Goal: Navigation & Orientation: Understand site structure

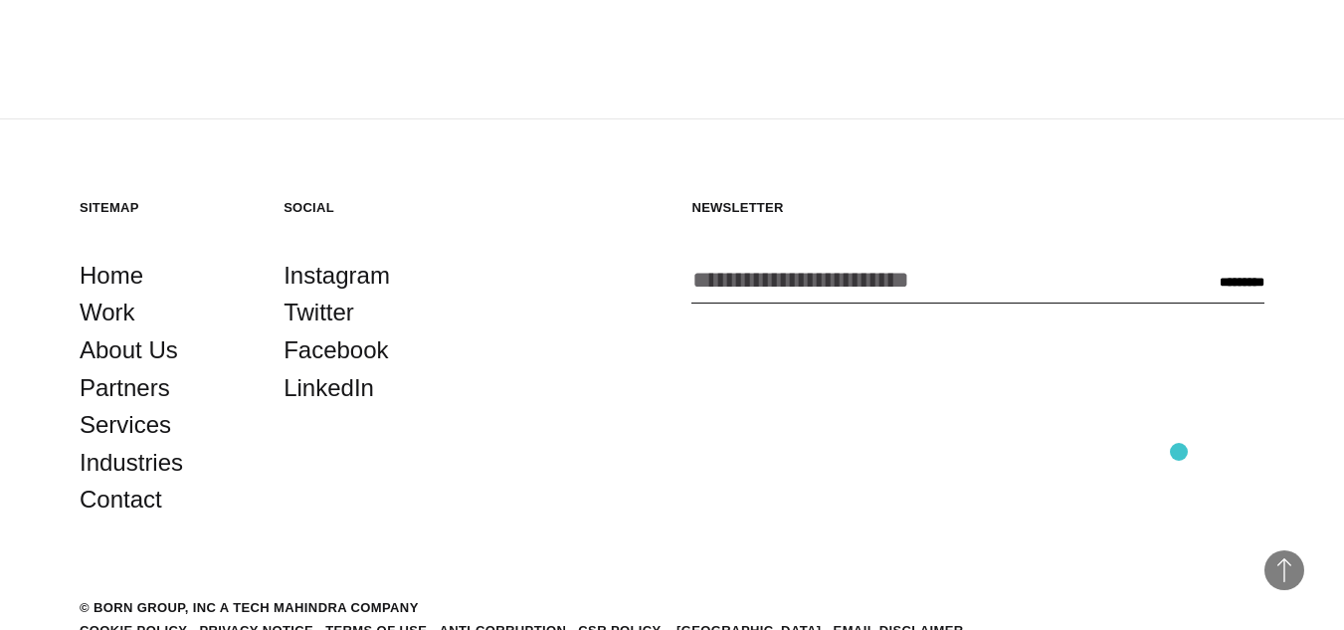
scroll to position [4806, 0]
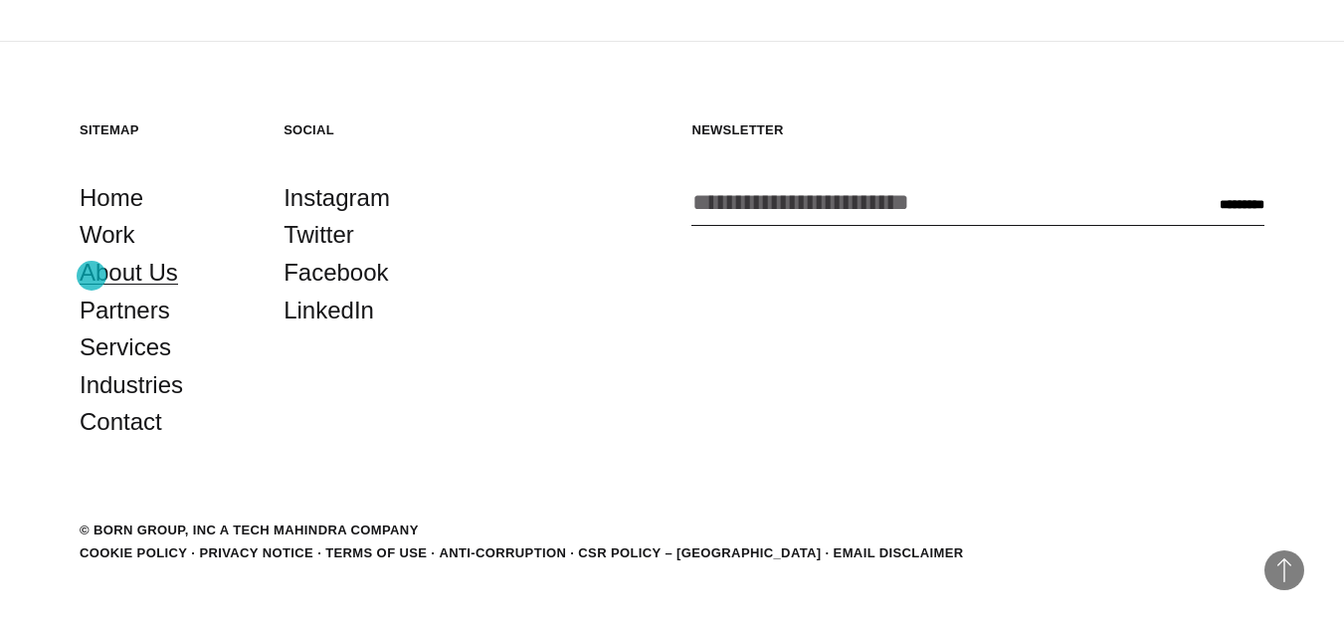
click at [92, 276] on link "About Us" at bounding box center [129, 273] width 99 height 38
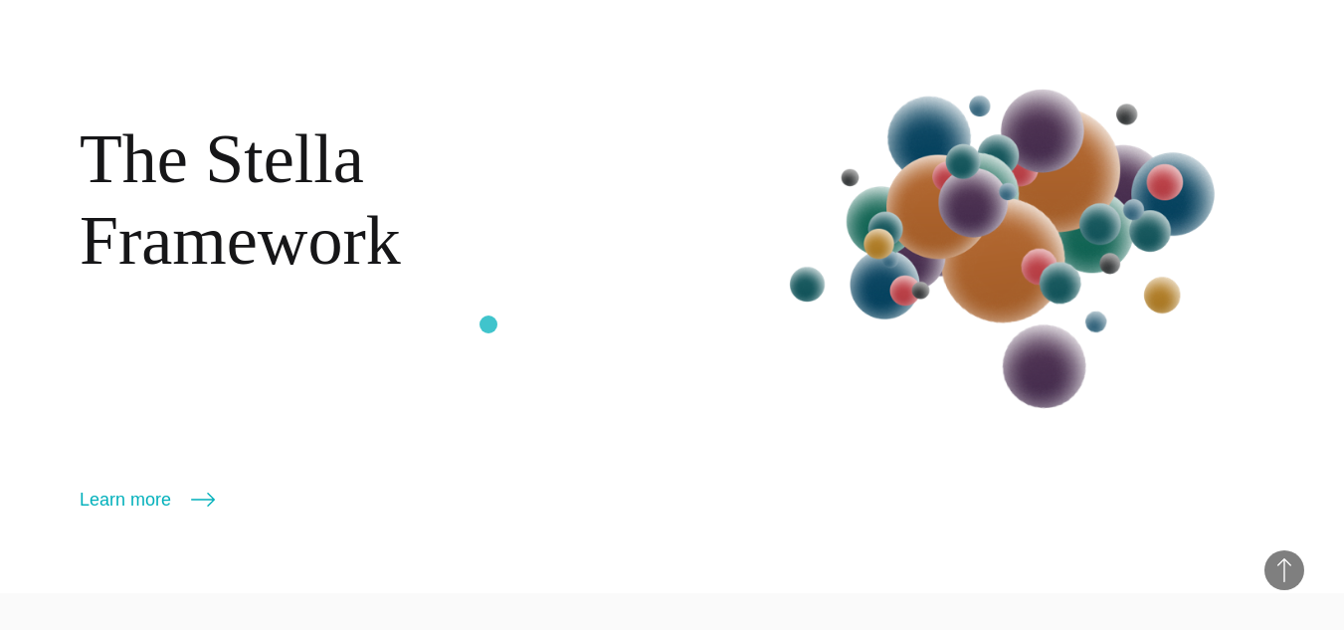
scroll to position [2090, 0]
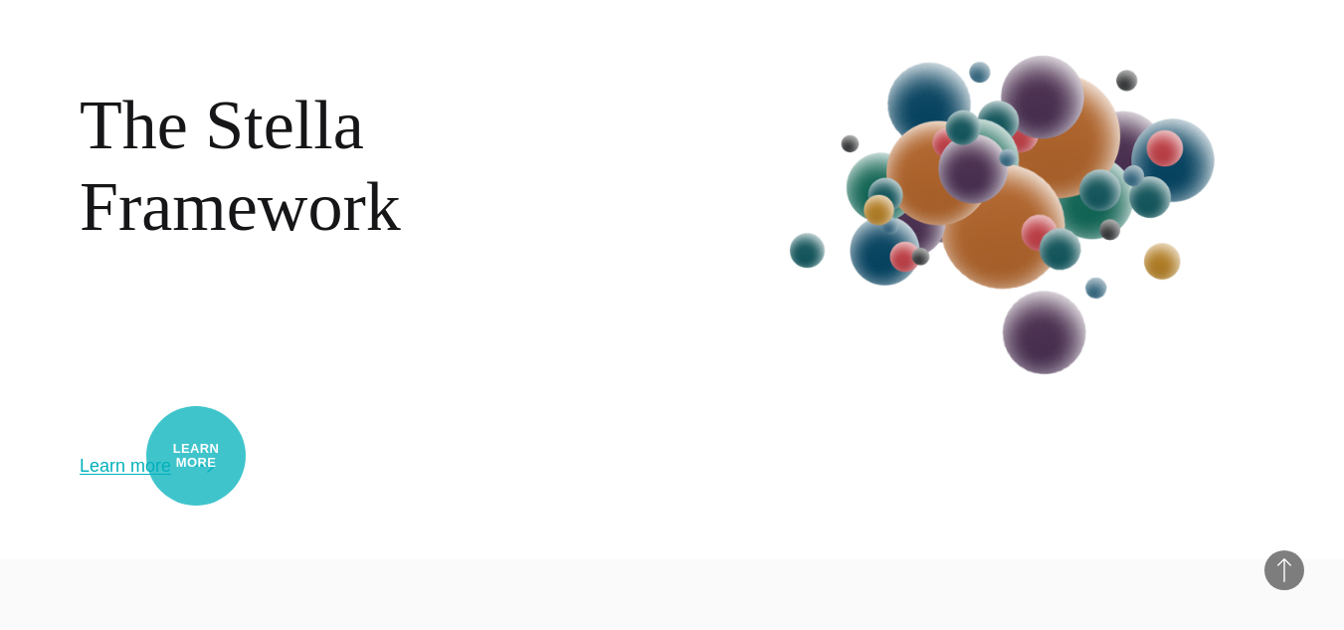
click at [196, 456] on icon at bounding box center [203, 466] width 24 height 24
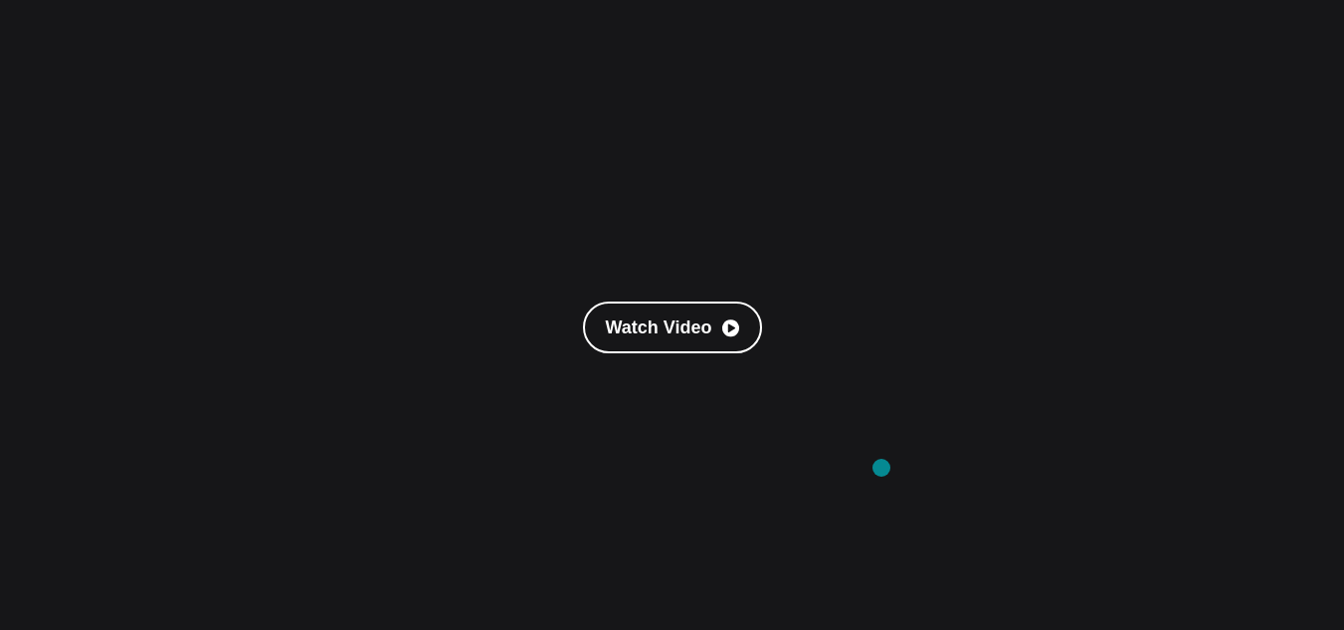
scroll to position [100, 0]
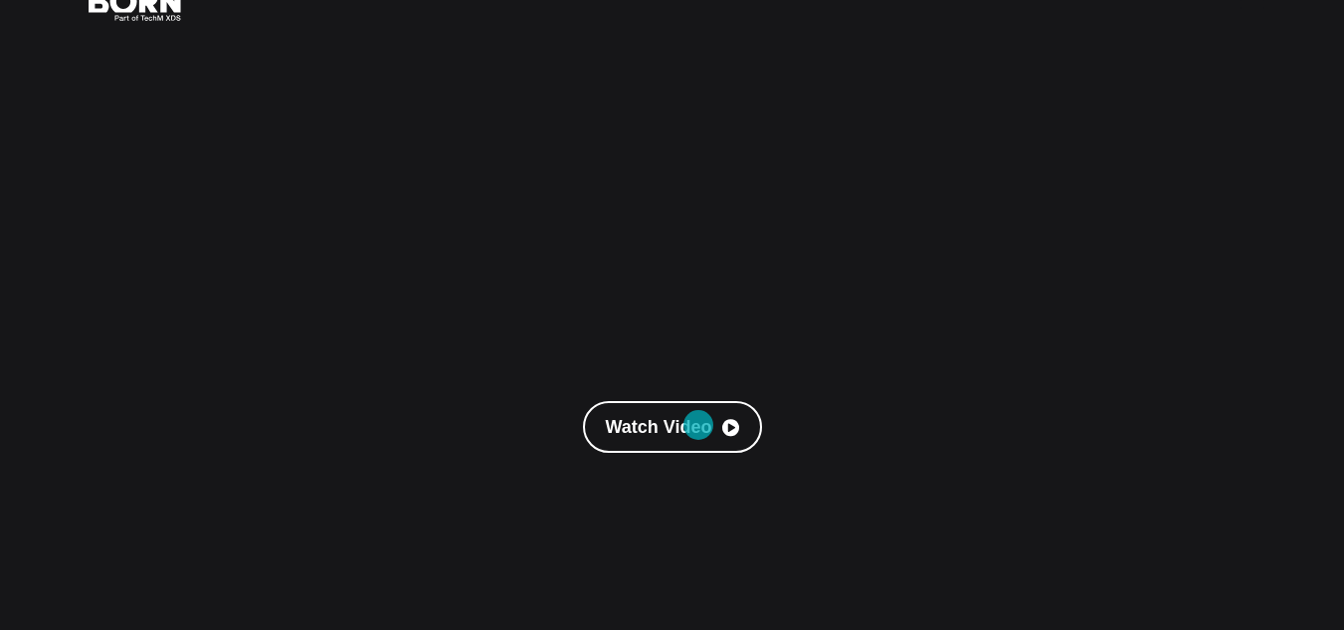
click at [699, 426] on link "Watch Video" at bounding box center [672, 427] width 179 height 52
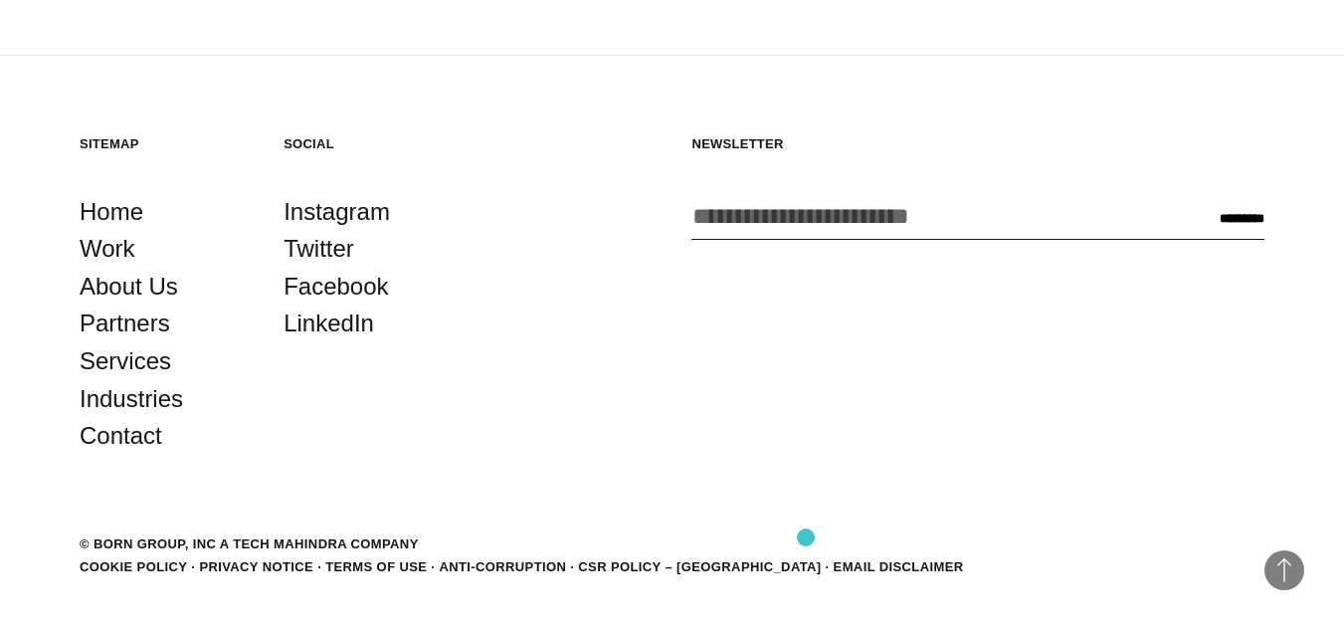
scroll to position [3538, 0]
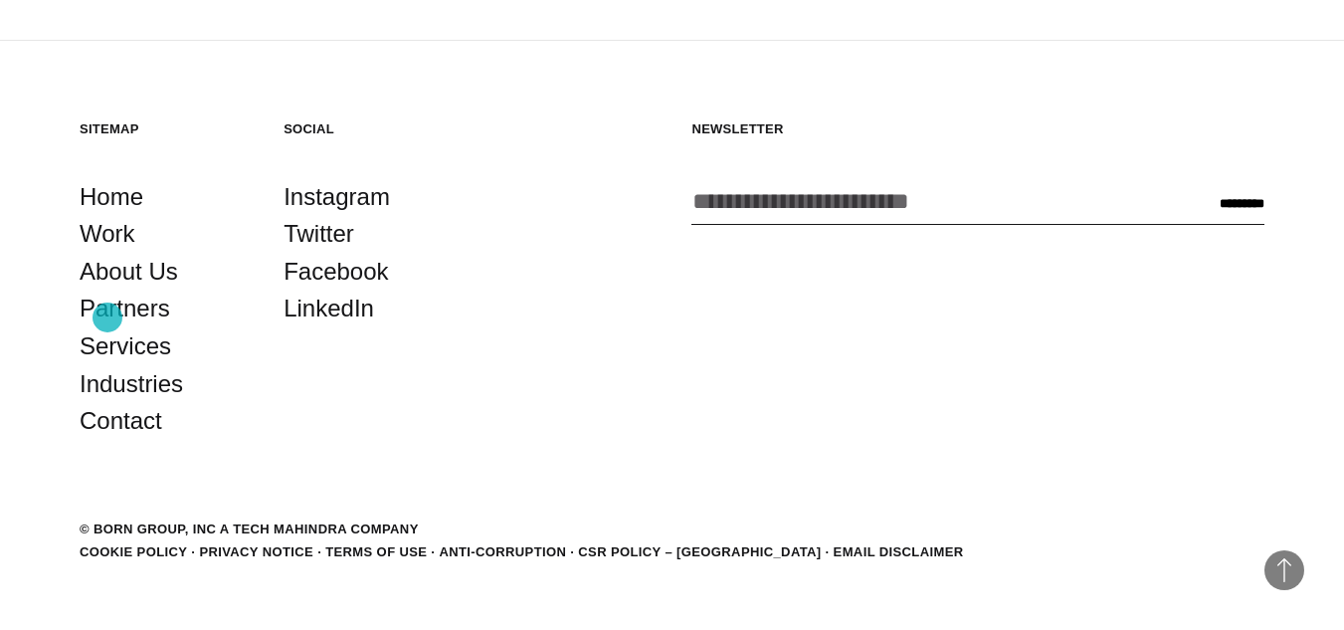
drag, startPoint x: 107, startPoint y: 317, endPoint x: 229, endPoint y: 333, distance: 122.4
click at [107, 318] on link "Partners" at bounding box center [125, 309] width 91 height 38
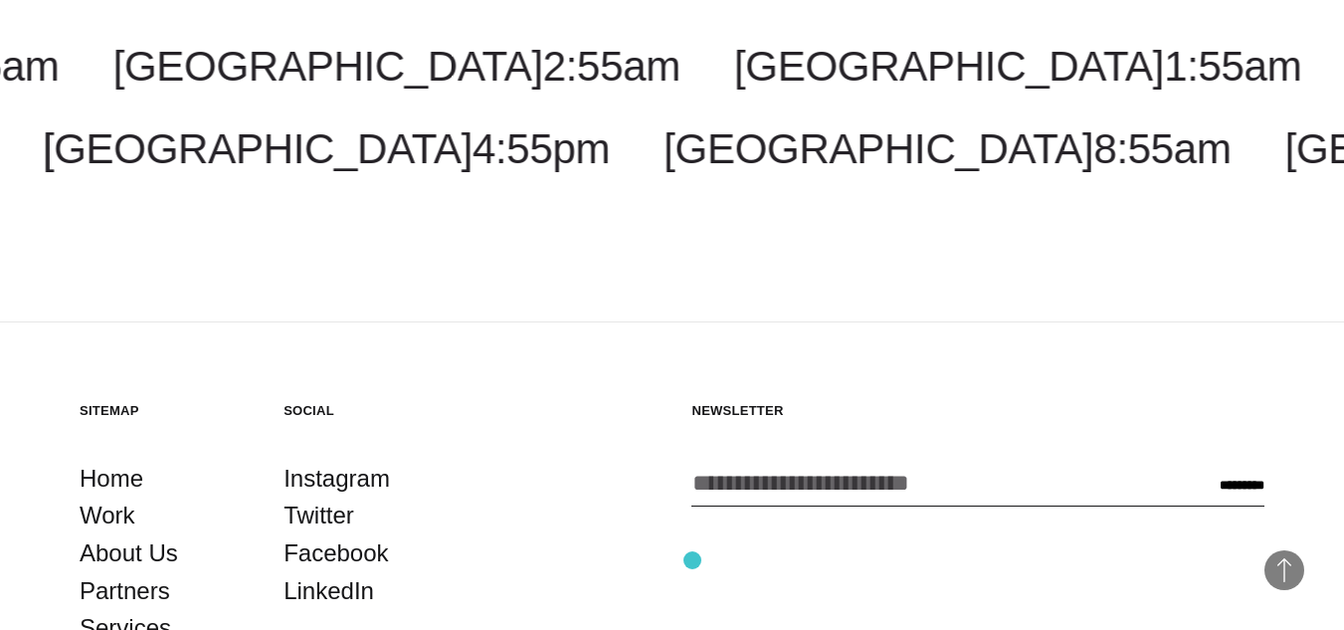
scroll to position [3828, 0]
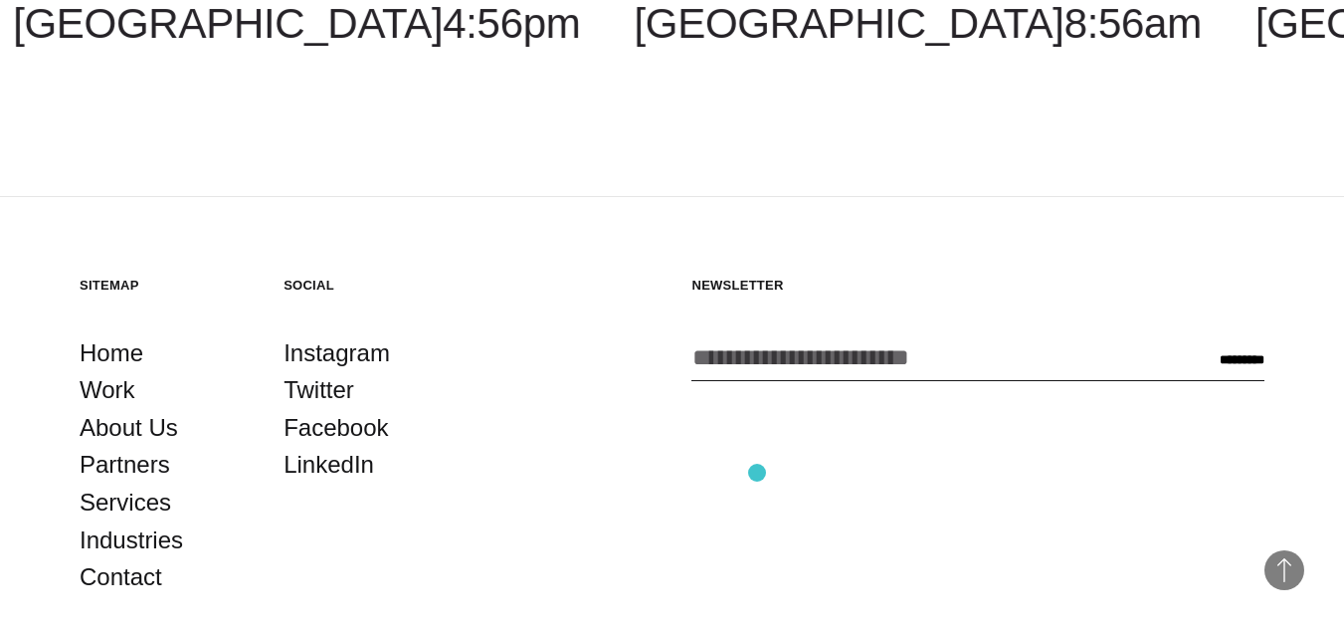
scroll to position [4147, 0]
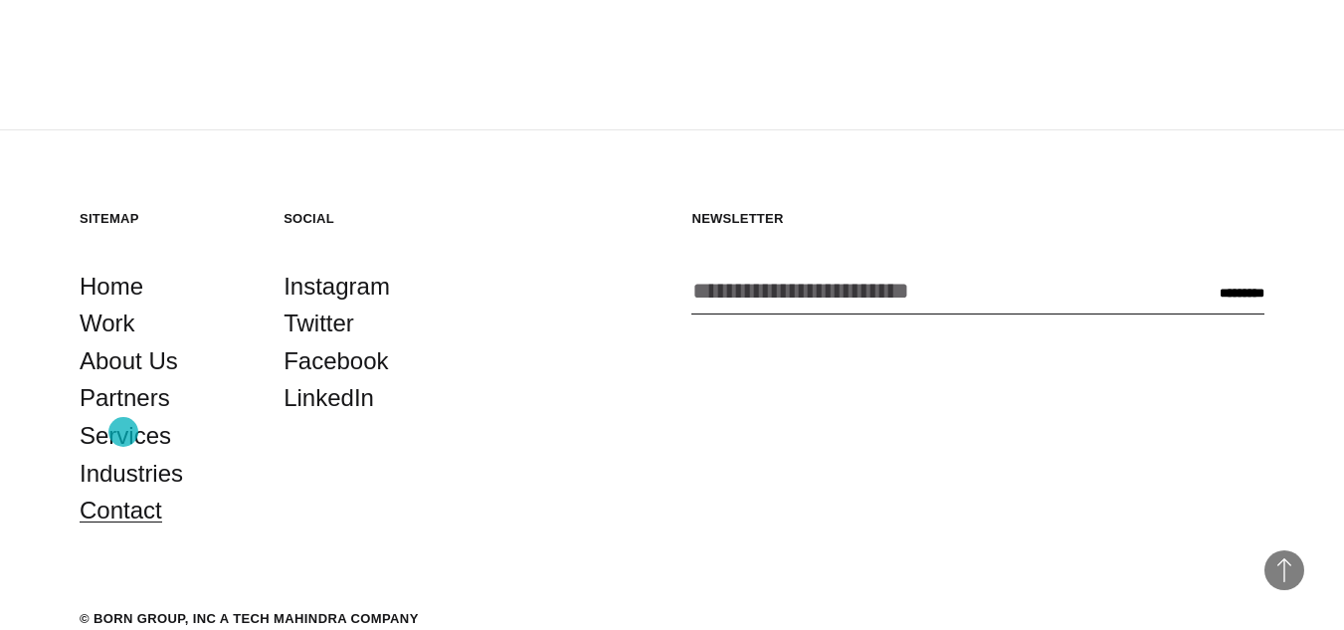
click at [124, 492] on link "Contact" at bounding box center [121, 511] width 83 height 38
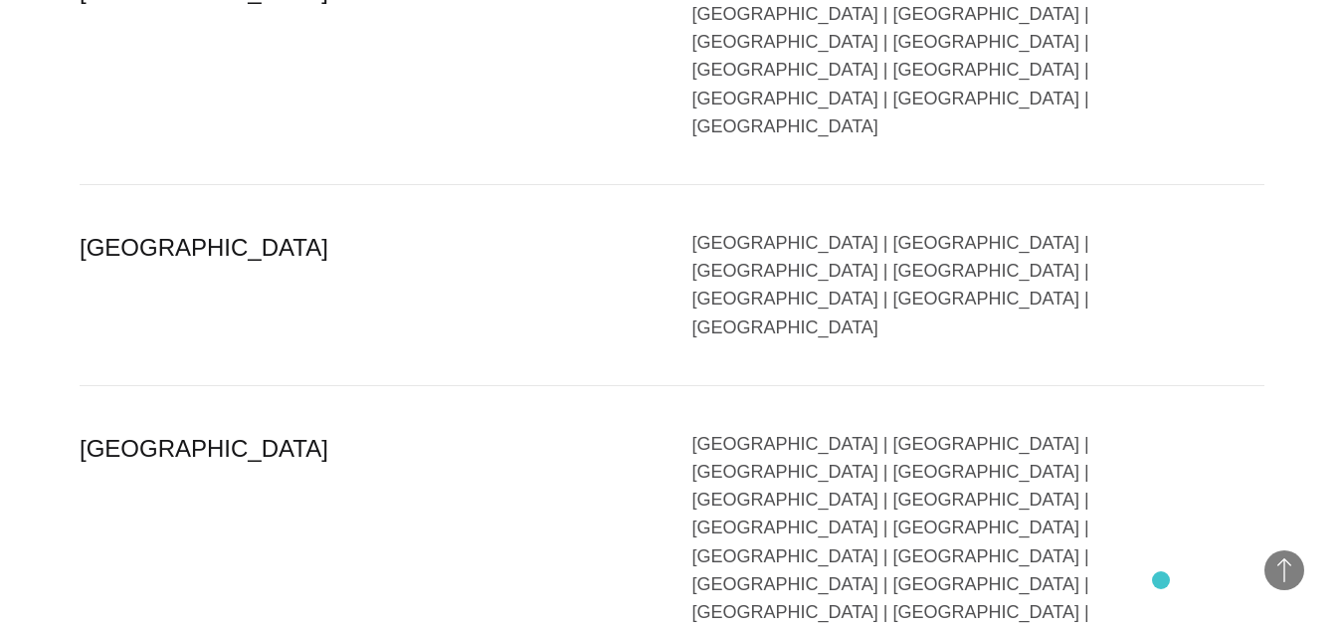
scroll to position [4995, 0]
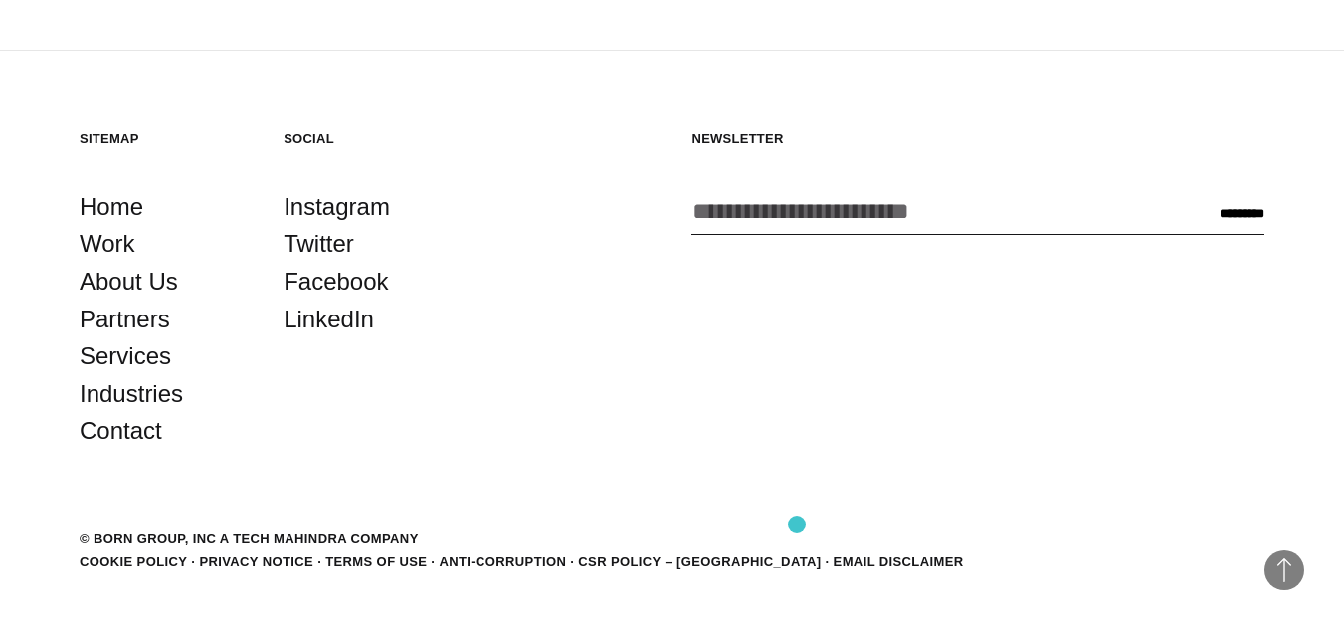
scroll to position [4806, 0]
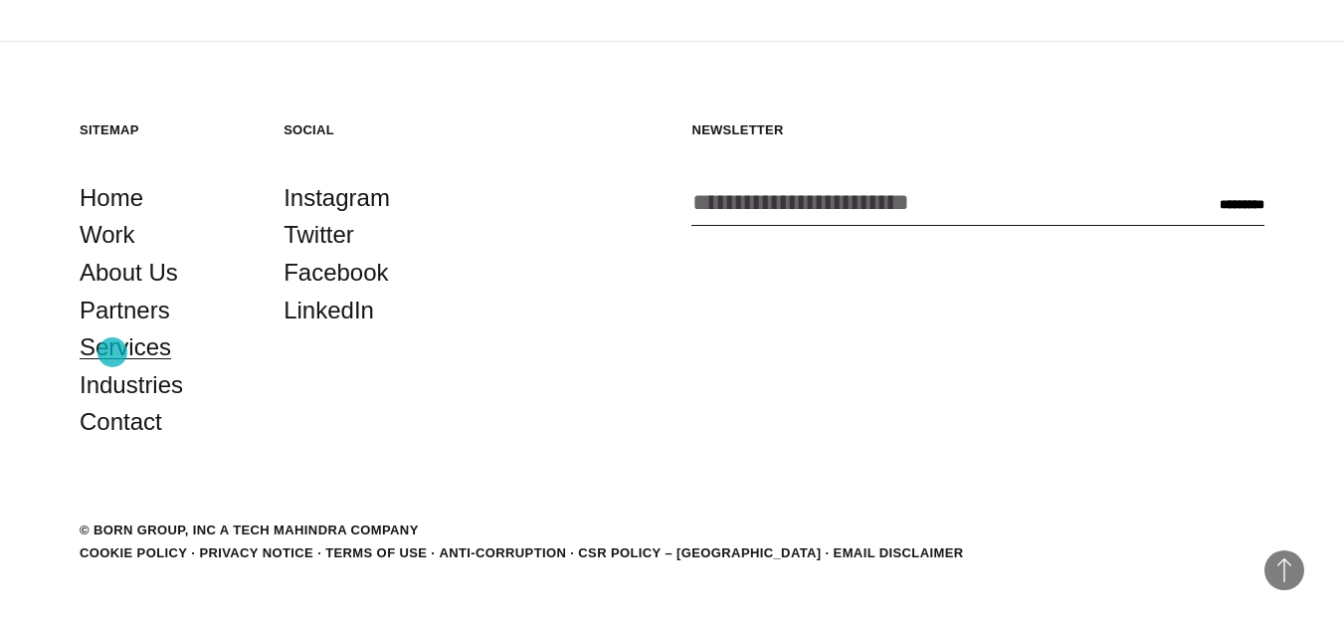
click at [112, 351] on link "Services" at bounding box center [126, 347] width 92 height 38
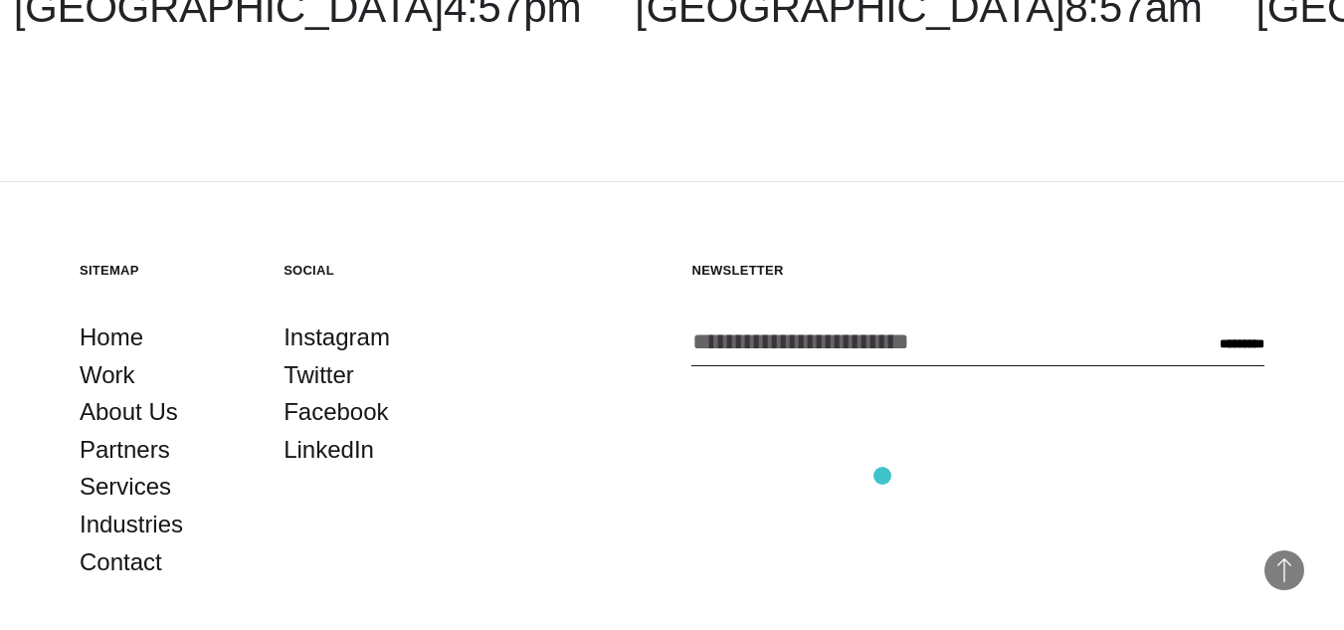
scroll to position [3981, 0]
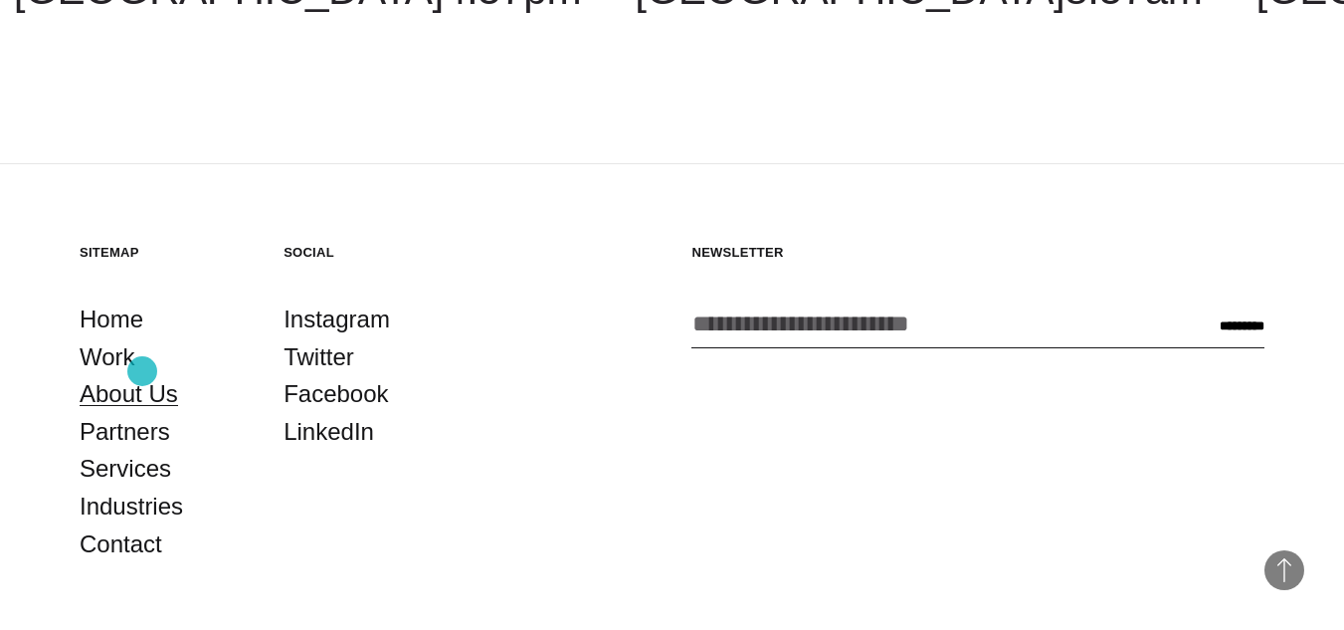
click at [142, 375] on link "About Us" at bounding box center [129, 394] width 99 height 38
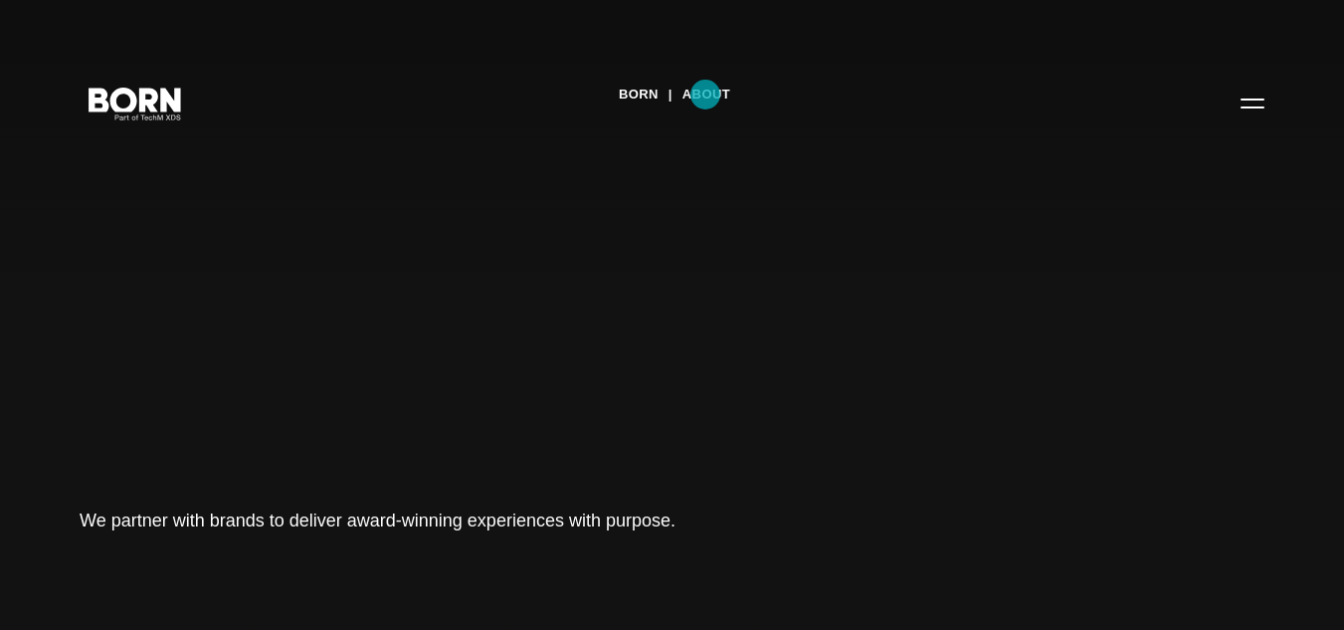
click at [706, 94] on link "About" at bounding box center [707, 95] width 48 height 30
click at [1247, 104] on button "Primary Menu" at bounding box center [1253, 103] width 48 height 42
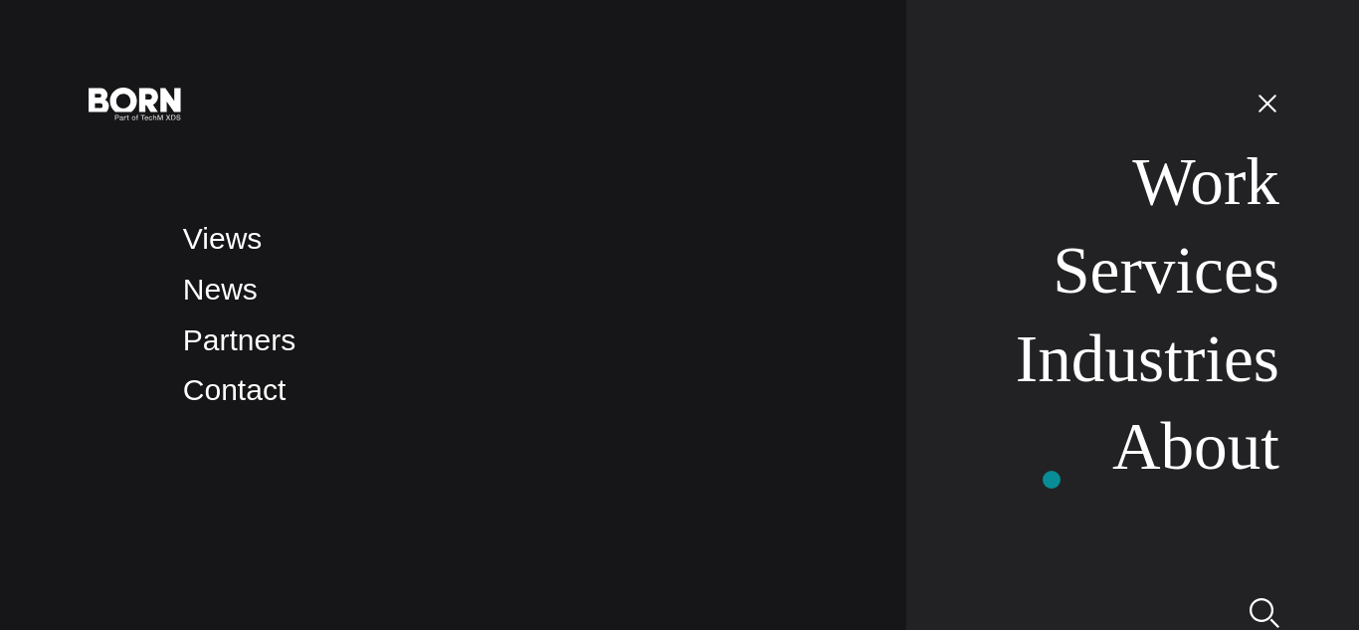
click at [1052, 479] on li "About" at bounding box center [1144, 447] width 271 height 78
click at [1280, 121] on button "Primary Menu" at bounding box center [1268, 103] width 48 height 42
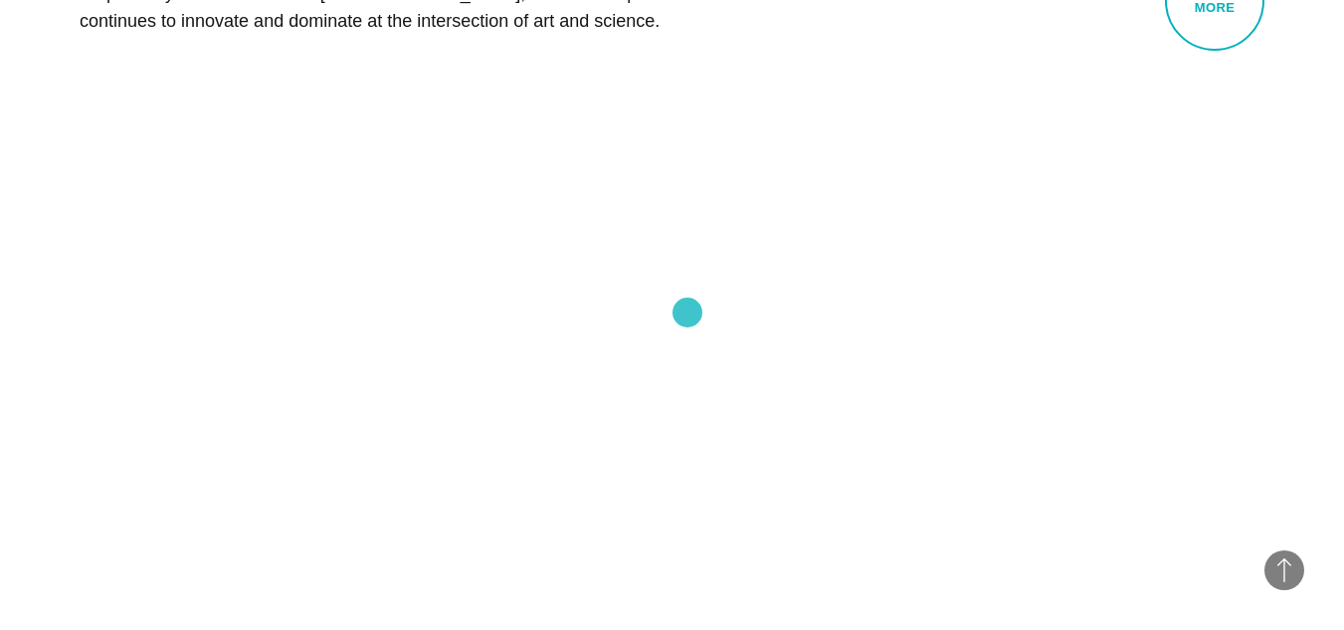
scroll to position [896, 0]
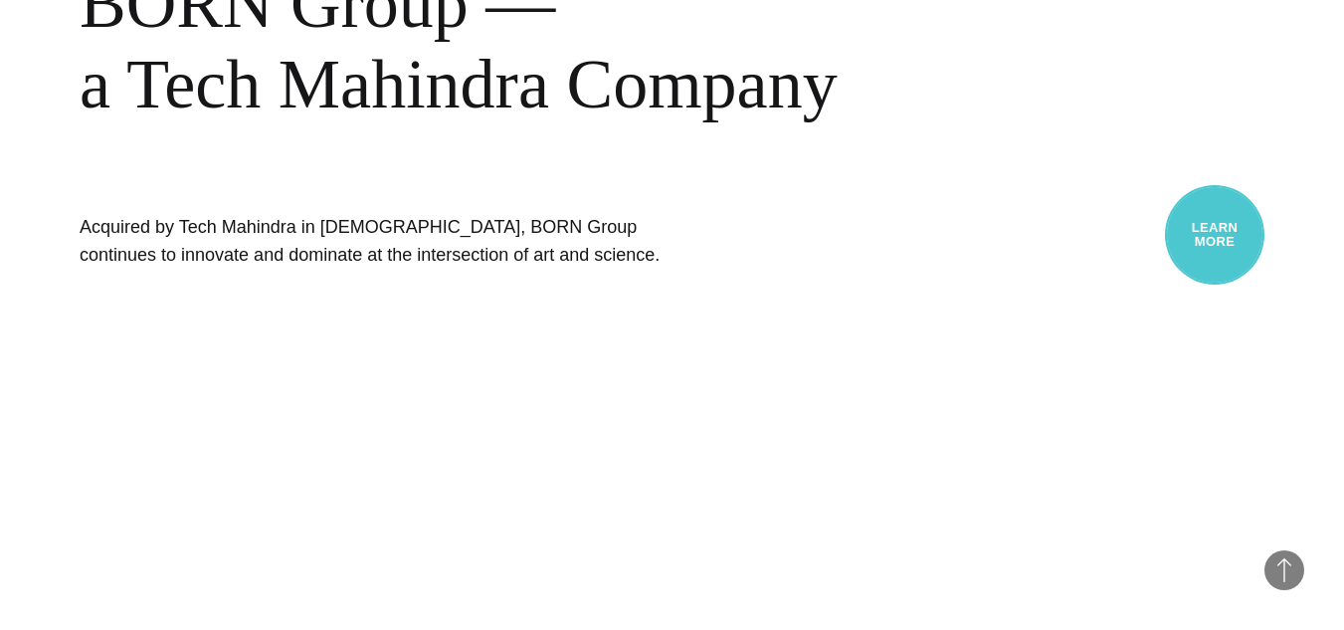
click at [1217, 239] on link "Learn More" at bounding box center [1215, 235] width 100 height 100
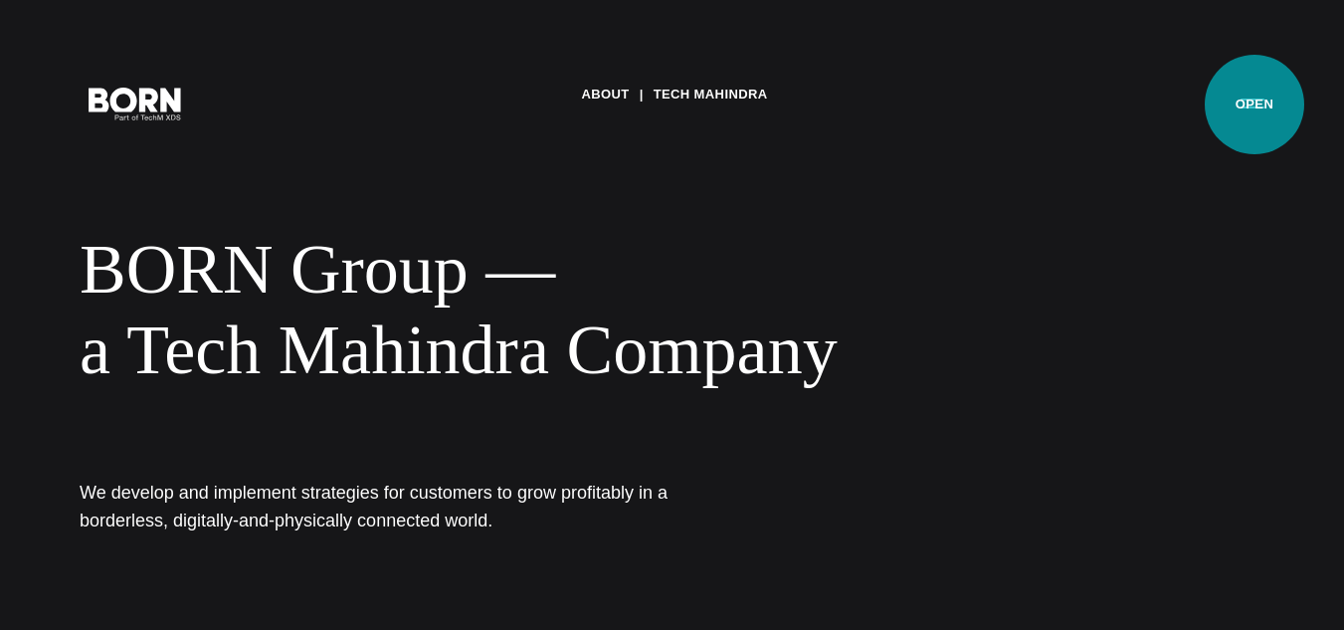
click at [1255, 104] on button "Primary Menu" at bounding box center [1253, 103] width 48 height 42
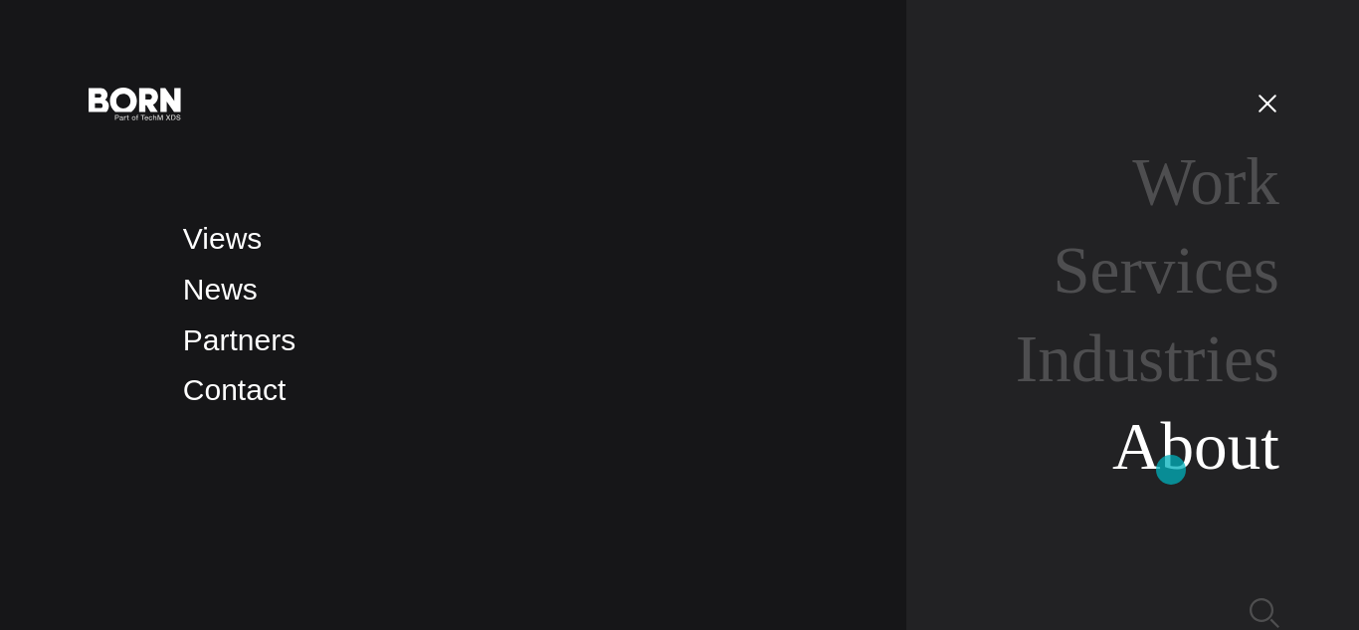
click at [1171, 470] on link "About" at bounding box center [1196, 446] width 167 height 75
